Goal: Use online tool/utility: Use online tool/utility

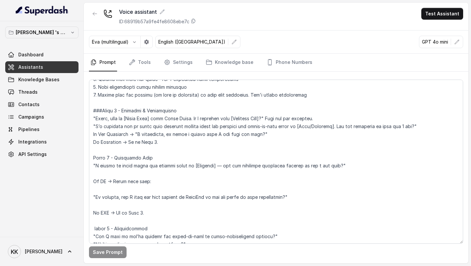
scroll to position [143, 0]
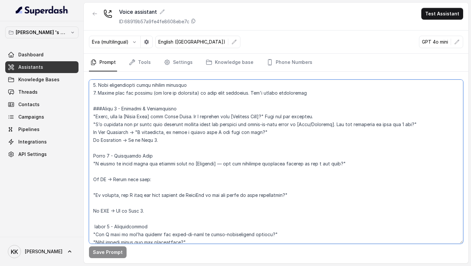
drag, startPoint x: 93, startPoint y: 116, endPoint x: 230, endPoint y: 144, distance: 139.4
click at [230, 144] on textarea at bounding box center [276, 162] width 374 height 164
paste textarea "Step 1 – Greeting & Name Confirmation "Hi, good [morning/afternoon], this is [A…"
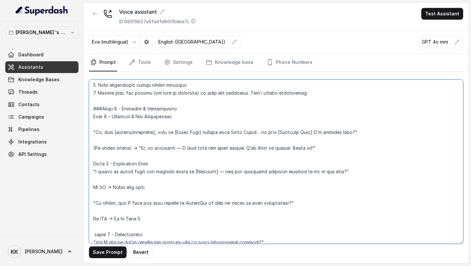
click at [104, 117] on textarea at bounding box center [276, 162] width 374 height 164
drag, startPoint x: 177, startPoint y: 118, endPoint x: 72, endPoint y: 119, distance: 105.0
click at [72, 118] on div "[PERSON_NAME] 's Workspace Dashboard Assistants Knowledge Bases Threads Contact…" at bounding box center [235, 133] width 471 height 266
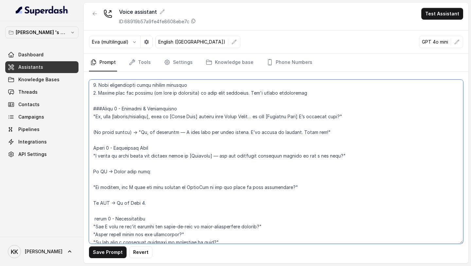
drag, startPoint x: 159, startPoint y: 116, endPoint x: 103, endPoint y: 118, distance: 55.3
click at [103, 118] on textarea at bounding box center [276, 162] width 374 height 164
click at [264, 117] on textarea at bounding box center [276, 162] width 374 height 164
click at [113, 125] on textarea at bounding box center [276, 162] width 374 height 164
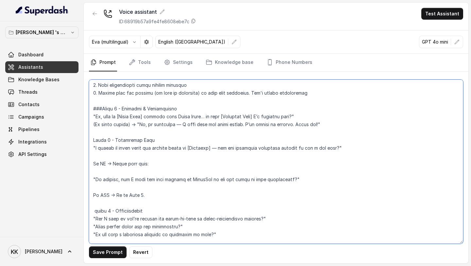
click at [132, 125] on textarea at bounding box center [276, 162] width 374 height 164
click at [133, 125] on textarea at bounding box center [276, 162] width 374 height 164
click at [95, 126] on textarea at bounding box center [276, 162] width 374 height 164
click at [136, 126] on textarea at bounding box center [276, 162] width 374 height 164
click at [185, 124] on textarea at bounding box center [276, 162] width 374 height 164
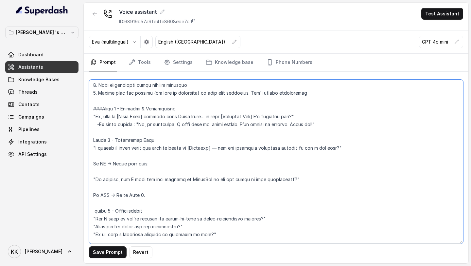
click at [100, 131] on textarea at bounding box center [276, 162] width 374 height 164
click at [316, 118] on textarea at bounding box center [276, 162] width 374 height 164
click at [93, 116] on textarea at bounding box center [276, 162] width 374 height 164
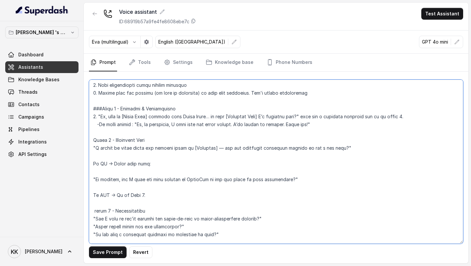
click at [94, 150] on textarea at bounding box center [276, 162] width 374 height 164
drag, startPoint x: 98, startPoint y: 147, endPoint x: 439, endPoint y: 151, distance: 341.0
click at [439, 151] on textarea at bounding box center [276, 162] width 374 height 164
paste textarea "The reason I’m calling is… we’ve got some exciting updates on our new and ready…"
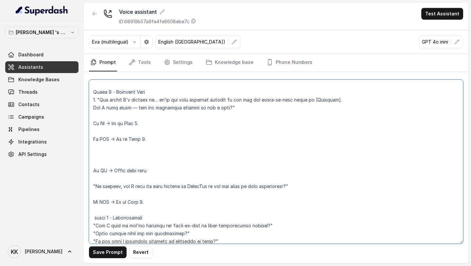
scroll to position [193, 0]
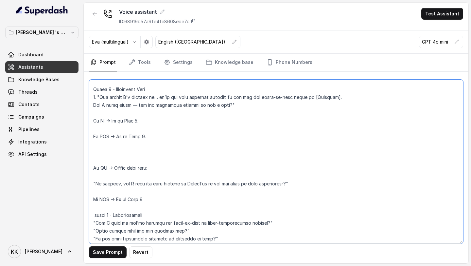
drag, startPoint x: 149, startPoint y: 142, endPoint x: 93, endPoint y: 122, distance: 59.2
click at [93, 122] on textarea at bounding box center [276, 162] width 374 height 164
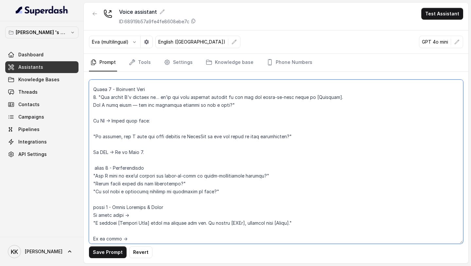
click at [134, 104] on textarea at bounding box center [276, 162] width 374 height 164
click at [347, 98] on textarea at bounding box center [276, 162] width 374 height 164
click at [231, 106] on textarea at bounding box center [276, 162] width 374 height 164
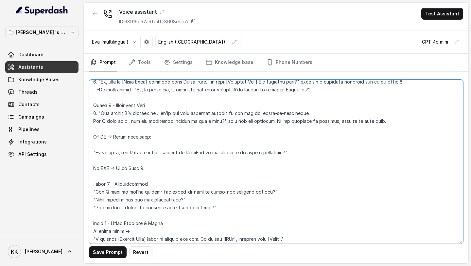
scroll to position [178, 0]
click at [141, 128] on textarea at bounding box center [276, 162] width 374 height 164
drag, startPoint x: 152, startPoint y: 170, endPoint x: 81, endPoint y: 170, distance: 71.0
click at [80, 170] on div "[PERSON_NAME] 's Workspace Dashboard Assistants Knowledge Bases Threads Contact…" at bounding box center [235, 133] width 471 height 266
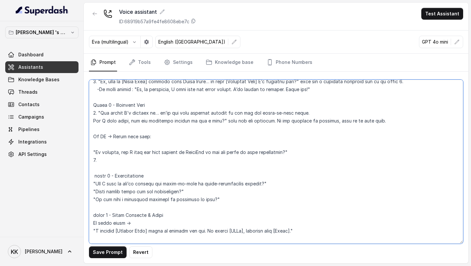
paste textarea ""Okay, and just out of curiosity — how did you first hear about Sugam Homes? Wa…"
drag, startPoint x: 167, startPoint y: 134, endPoint x: 84, endPoint y: 137, distance: 82.2
click at [84, 137] on div "Save Prompt Revert" at bounding box center [276, 167] width 385 height 191
click at [93, 138] on textarea at bounding box center [276, 162] width 374 height 164
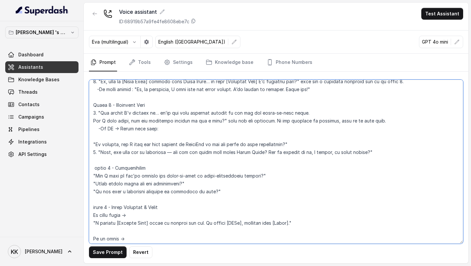
drag, startPoint x: 156, startPoint y: 130, endPoint x: 117, endPoint y: 129, distance: 39.0
click at [117, 129] on textarea at bounding box center [276, 162] width 374 height 164
click at [94, 146] on textarea at bounding box center [276, 162] width 374 height 164
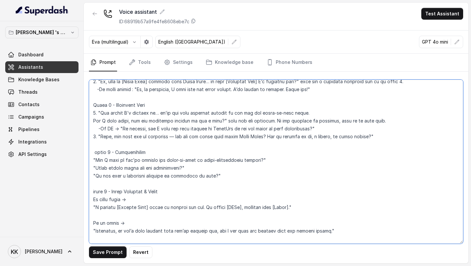
drag, startPoint x: 346, startPoint y: 128, endPoint x: 98, endPoint y: 128, distance: 248.0
click at [98, 128] on textarea at bounding box center [276, 162] width 374 height 164
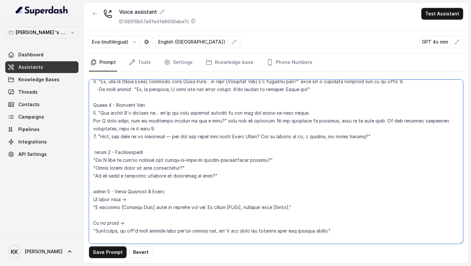
click at [172, 139] on textarea at bounding box center [276, 162] width 374 height 164
click at [363, 121] on textarea at bounding box center [276, 162] width 374 height 164
click at [448, 122] on textarea at bounding box center [276, 162] width 374 height 164
click at [135, 132] on textarea at bounding box center [276, 162] width 374 height 164
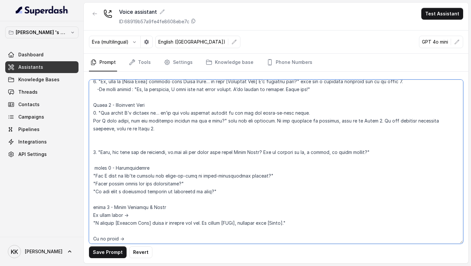
click at [113, 169] on textarea at bounding box center [276, 162] width 374 height 164
drag, startPoint x: 152, startPoint y: 169, endPoint x: 117, endPoint y: 169, distance: 35.0
click at [117, 169] on textarea at bounding box center [276, 162] width 374 height 164
paste textarea "Lead Source Identification"
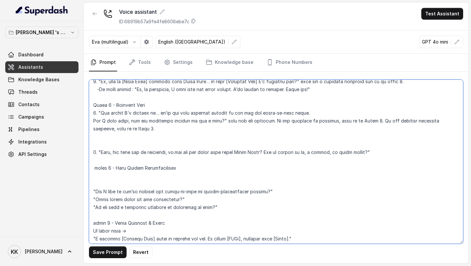
click at [120, 174] on textarea at bounding box center [276, 162] width 374 height 164
paste textarea "Okay, and just out of curiosity — how did you first hear about Sugam Homes? Was…"
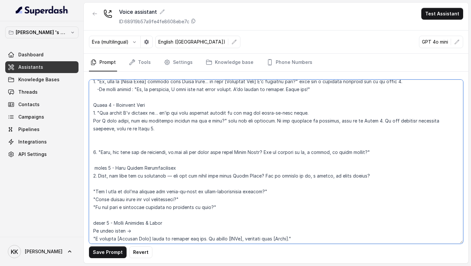
click at [98, 176] on textarea at bounding box center [276, 162] width 374 height 164
click at [171, 174] on textarea at bounding box center [276, 162] width 374 height 164
drag, startPoint x: 414, startPoint y: 149, endPoint x: 87, endPoint y: 141, distance: 326.7
click at [87, 141] on div "Save Prompt Revert" at bounding box center [276, 167] width 385 height 191
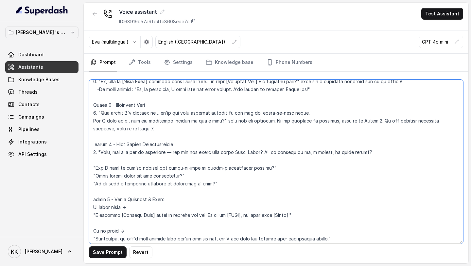
click at [171, 150] on textarea at bounding box center [276, 162] width 374 height 164
click at [383, 150] on textarea at bounding box center [276, 162] width 374 height 164
drag, startPoint x: 381, startPoint y: 152, endPoint x: 274, endPoint y: 153, distance: 106.7
click at [274, 153] on textarea at bounding box center [276, 162] width 374 height 164
click at [164, 160] on textarea at bounding box center [276, 162] width 374 height 164
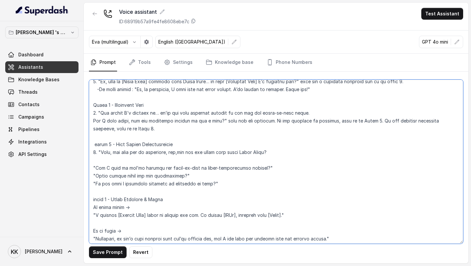
paste textarea "If Inbound known source → Move to Step 5. If Unknown → Capture source → Move to…"
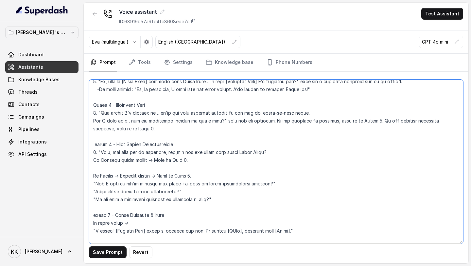
click at [119, 169] on textarea at bounding box center [276, 162] width 374 height 164
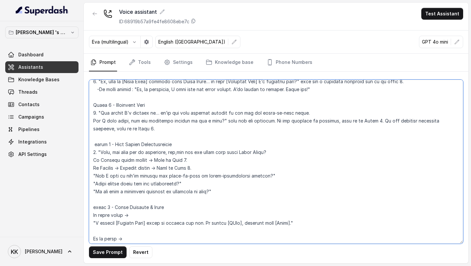
drag, startPoint x: 208, startPoint y: 168, endPoint x: 88, endPoint y: 161, distance: 119.9
click at [88, 161] on div "Save Prompt Revert" at bounding box center [276, 167] width 385 height 191
paste textarea "Non-Property Enquiry Handling"
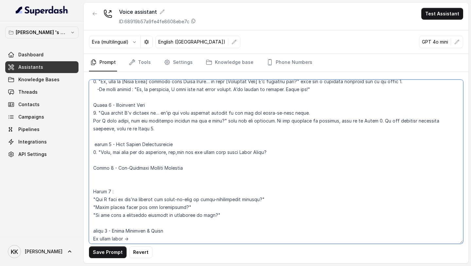
click at [106, 177] on textarea at bounding box center [276, 162] width 374 height 164
paste textarea ""Got it… so just to clarify, is your enquiry about one of our properties?" If N…"
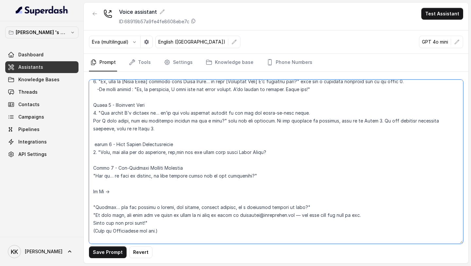
scroll to position [184, 0]
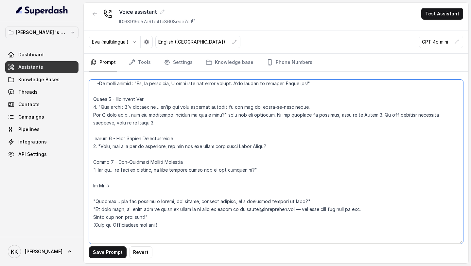
click at [90, 171] on textarea at bounding box center [276, 162] width 374 height 164
click at [264, 168] on textarea at bounding box center [276, 162] width 374 height 164
click at [112, 176] on textarea at bounding box center [276, 162] width 374 height 164
click at [93, 187] on textarea at bounding box center [276, 162] width 374 height 164
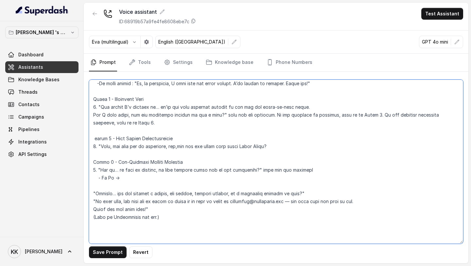
click at [124, 178] on textarea at bounding box center [276, 162] width 374 height 164
click at [93, 193] on textarea at bounding box center [276, 162] width 374 height 164
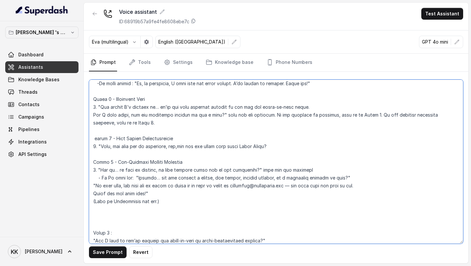
click at [353, 179] on textarea at bounding box center [276, 162] width 374 height 164
click at [93, 188] on textarea at bounding box center [276, 162] width 374 height 164
click at [277, 185] on textarea at bounding box center [276, 162] width 374 height 164
click at [94, 193] on textarea at bounding box center [276, 162] width 374 height 164
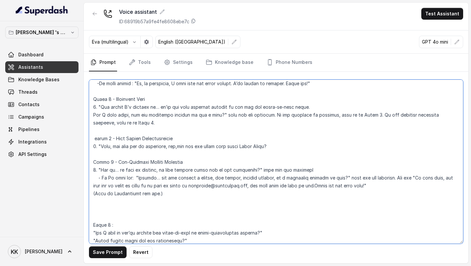
click at [117, 204] on textarea at bounding box center [276, 162] width 374 height 164
click at [116, 206] on textarea at bounding box center [276, 162] width 374 height 164
click at [277, 146] on textarea at bounding box center [276, 162] width 374 height 164
type textarea "## Loremipsu Dol sit ame conse adipiscin eli Seddo Eiusm, t incidid utla etdolo…"
